Goal: Transaction & Acquisition: Purchase product/service

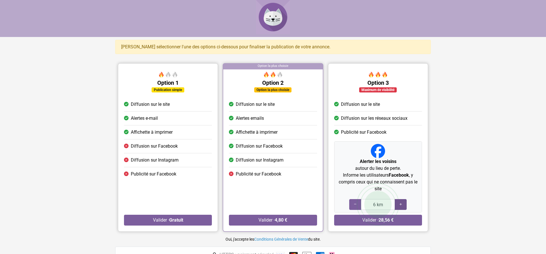
click at [398, 203] on div at bounding box center [401, 204] width 12 height 11
click at [402, 203] on icon at bounding box center [400, 204] width 5 height 5
click at [401, 203] on icon at bounding box center [400, 204] width 5 height 5
type input "10 km"
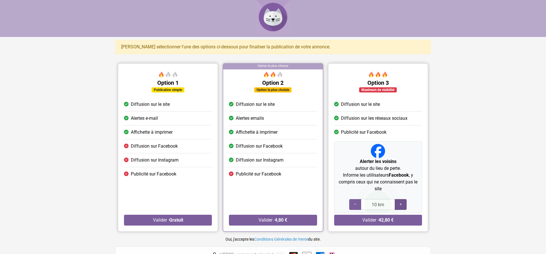
click at [401, 203] on icon at bounding box center [400, 204] width 5 height 5
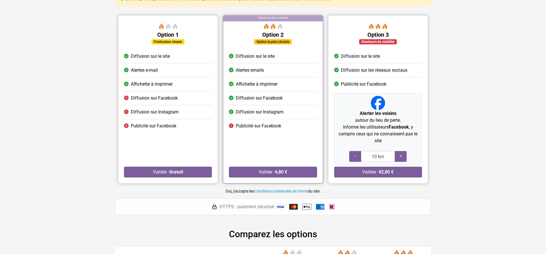
scroll to position [58, 0]
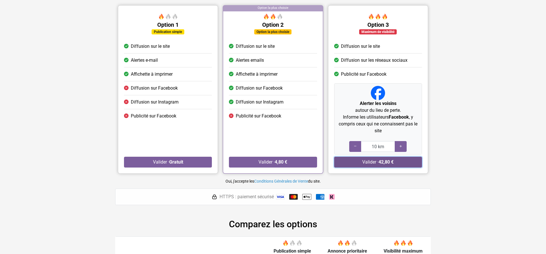
click at [374, 161] on button "Valider · 42,80 €" at bounding box center [378, 162] width 88 height 11
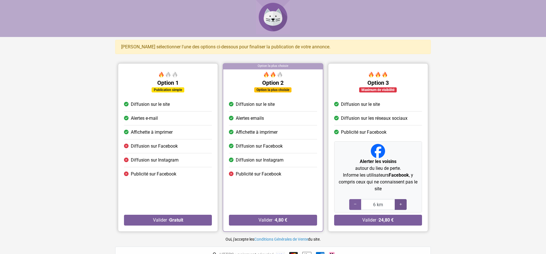
click at [401, 203] on icon at bounding box center [400, 204] width 5 height 5
type input "10 km"
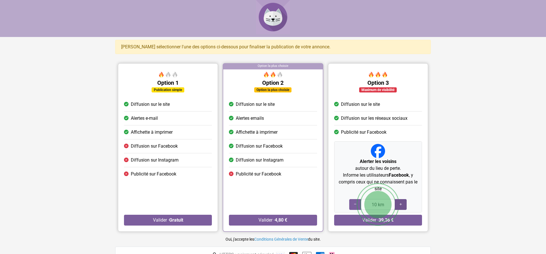
click at [401, 203] on icon at bounding box center [400, 204] width 5 height 5
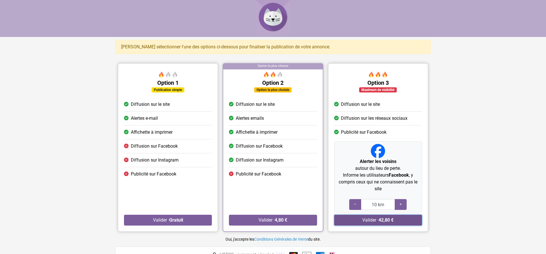
click at [390, 220] on strong "42,80 €" at bounding box center [385, 219] width 15 height 5
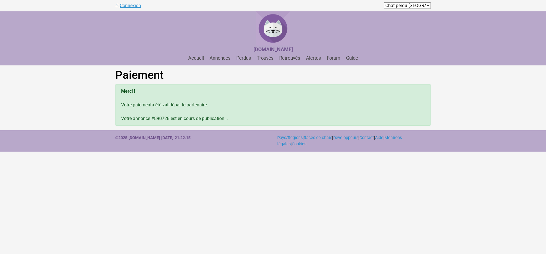
click at [130, 5] on link "Connexion" at bounding box center [128, 5] width 26 height 5
